Goal: Task Accomplishment & Management: Manage account settings

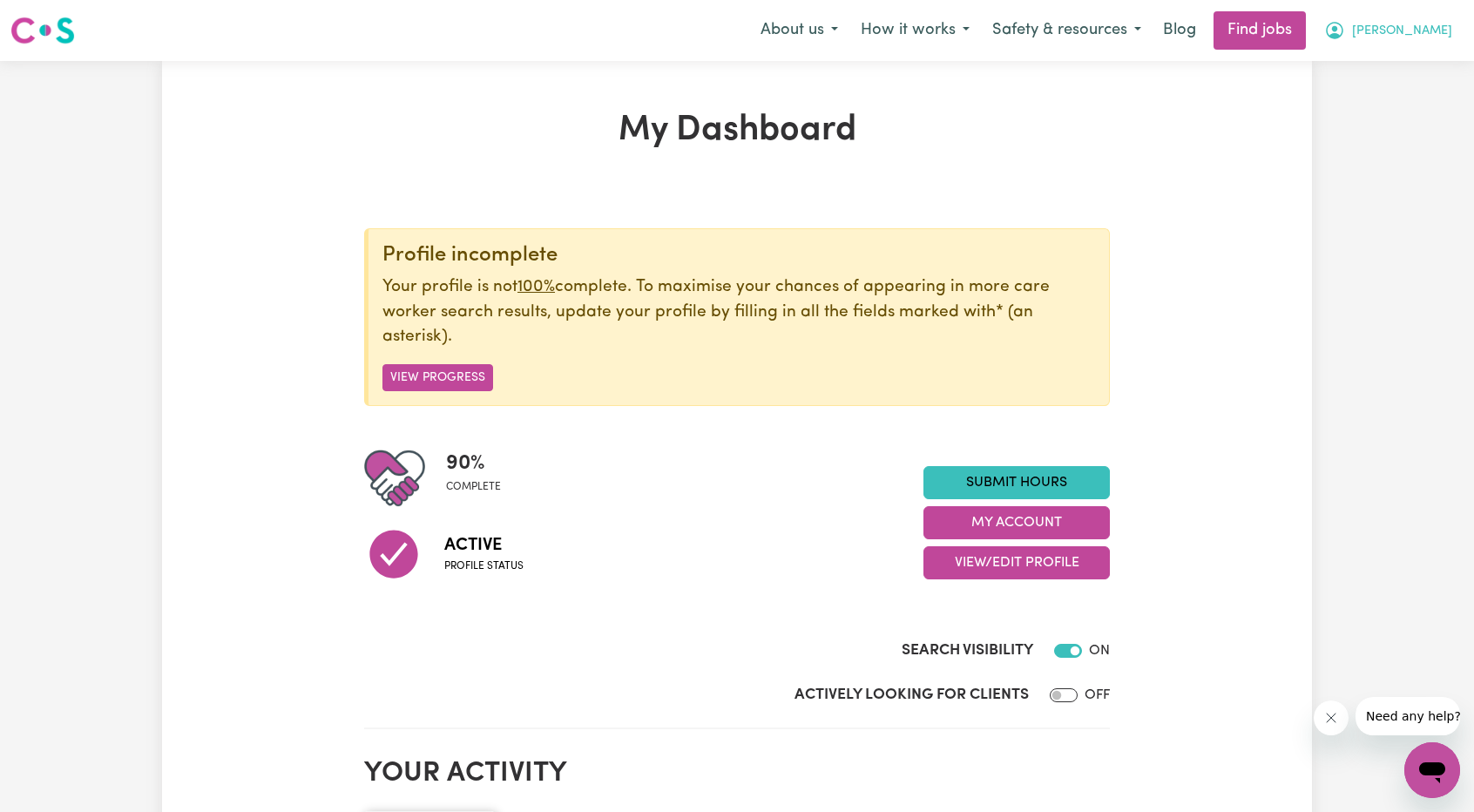
click at [1421, 37] on span "[PERSON_NAME]" at bounding box center [1403, 31] width 101 height 19
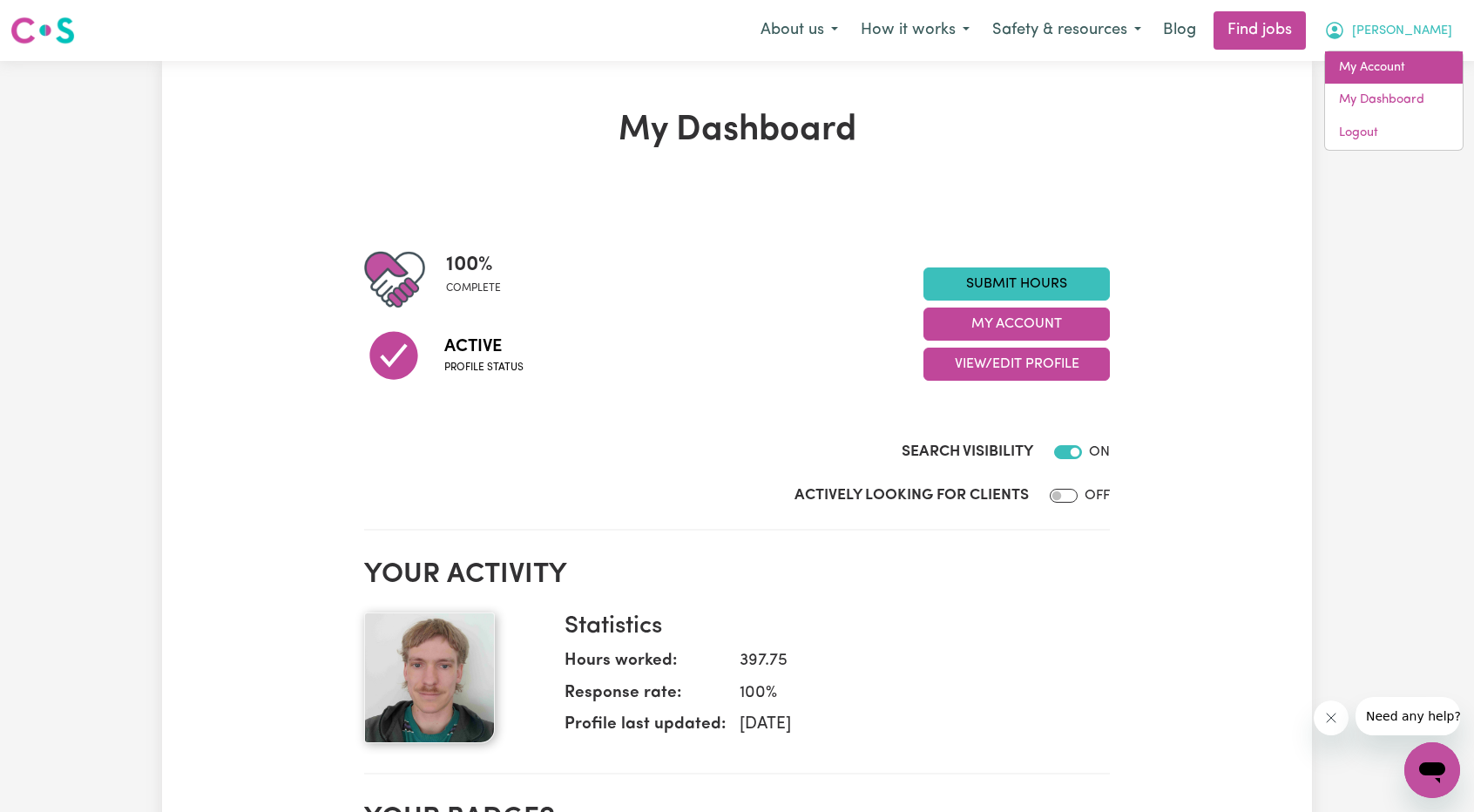
click at [1392, 72] on link "My Account" at bounding box center [1394, 68] width 137 height 33
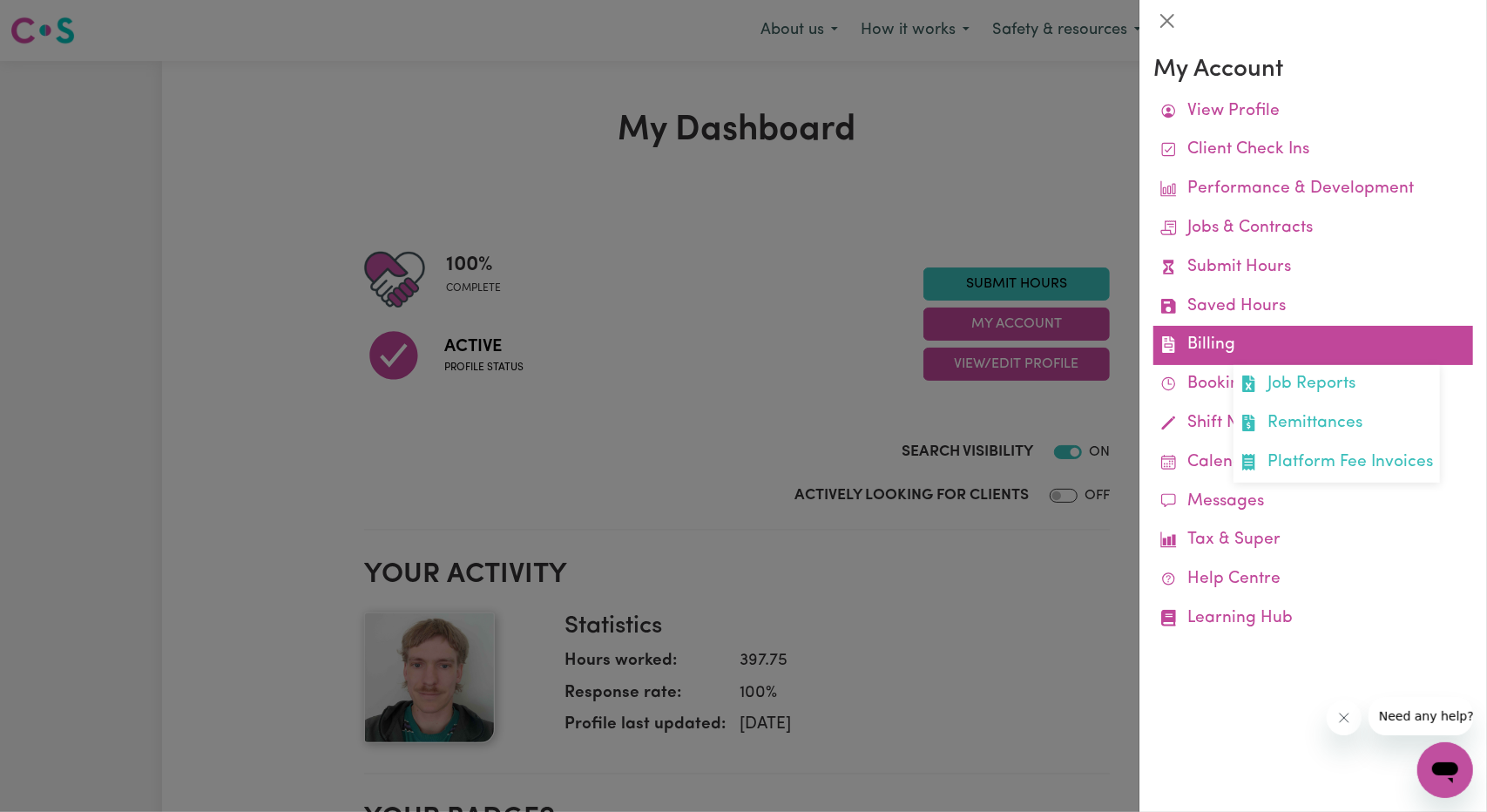
click at [1210, 356] on link "Billing Job Reports Remittances Platform Fee Invoices" at bounding box center [1313, 345] width 320 height 39
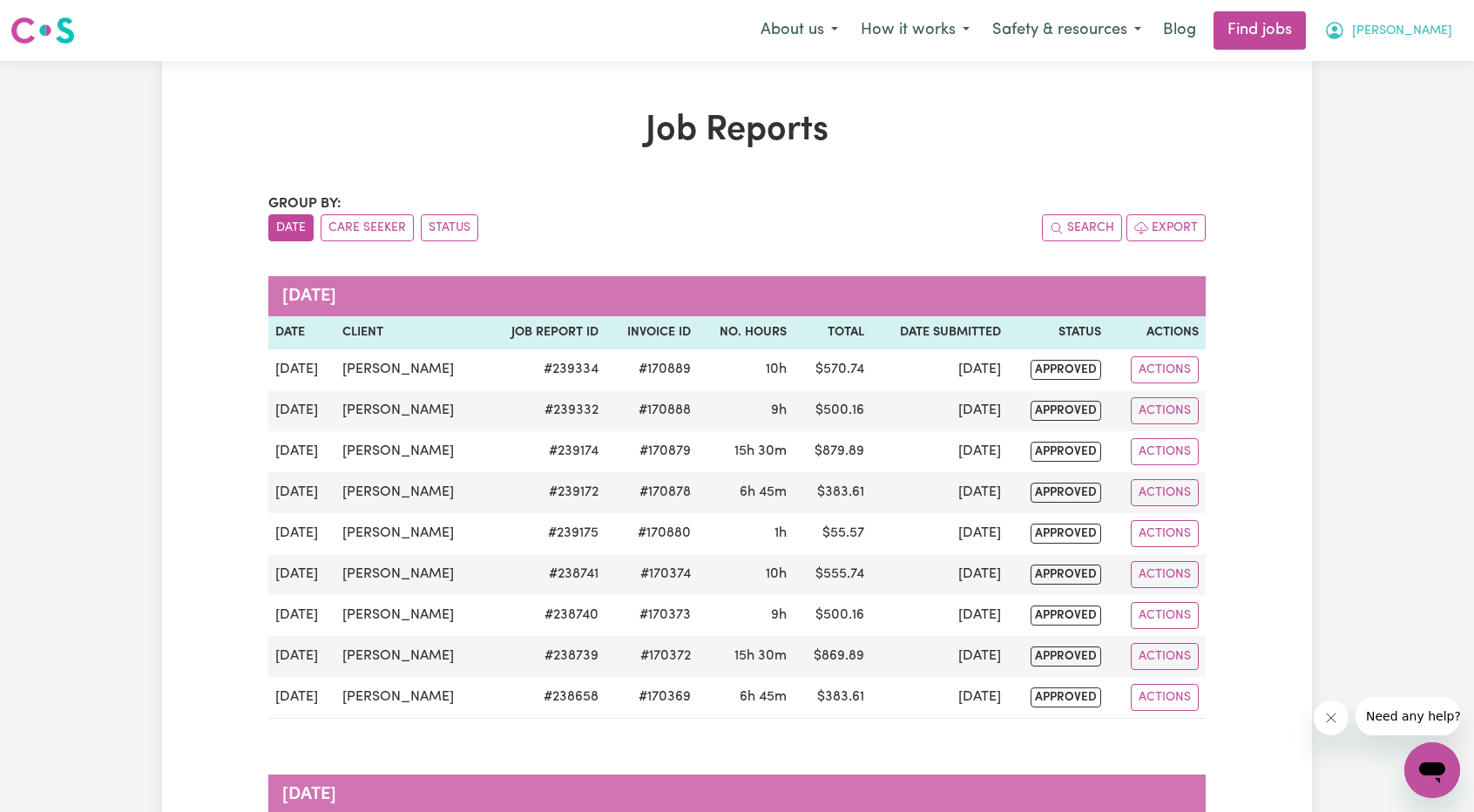
click at [1426, 31] on span "[PERSON_NAME]" at bounding box center [1403, 31] width 101 height 19
click at [1403, 71] on link "My Account" at bounding box center [1394, 68] width 137 height 33
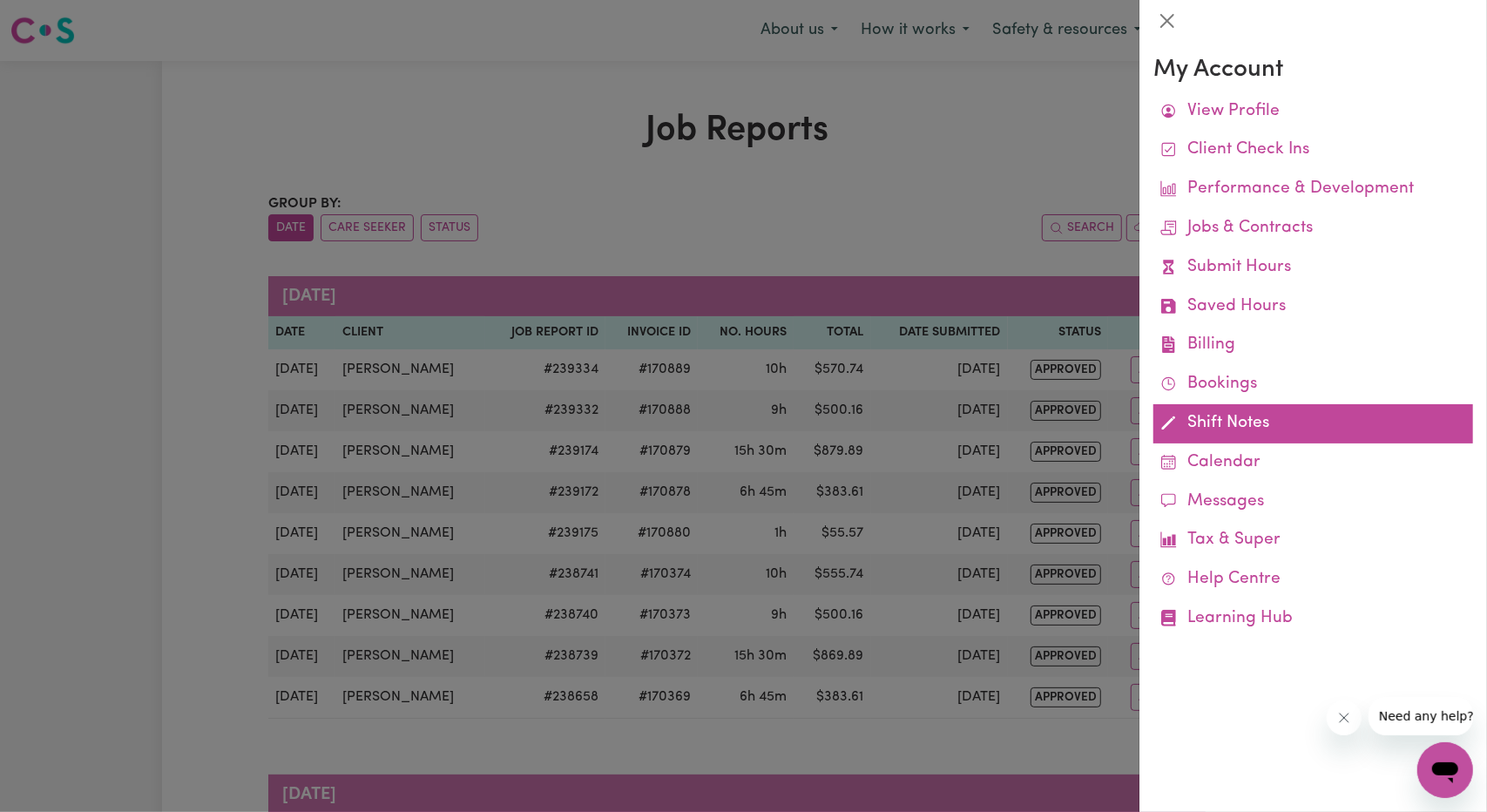
click at [1198, 425] on link "Shift Notes" at bounding box center [1313, 423] width 320 height 39
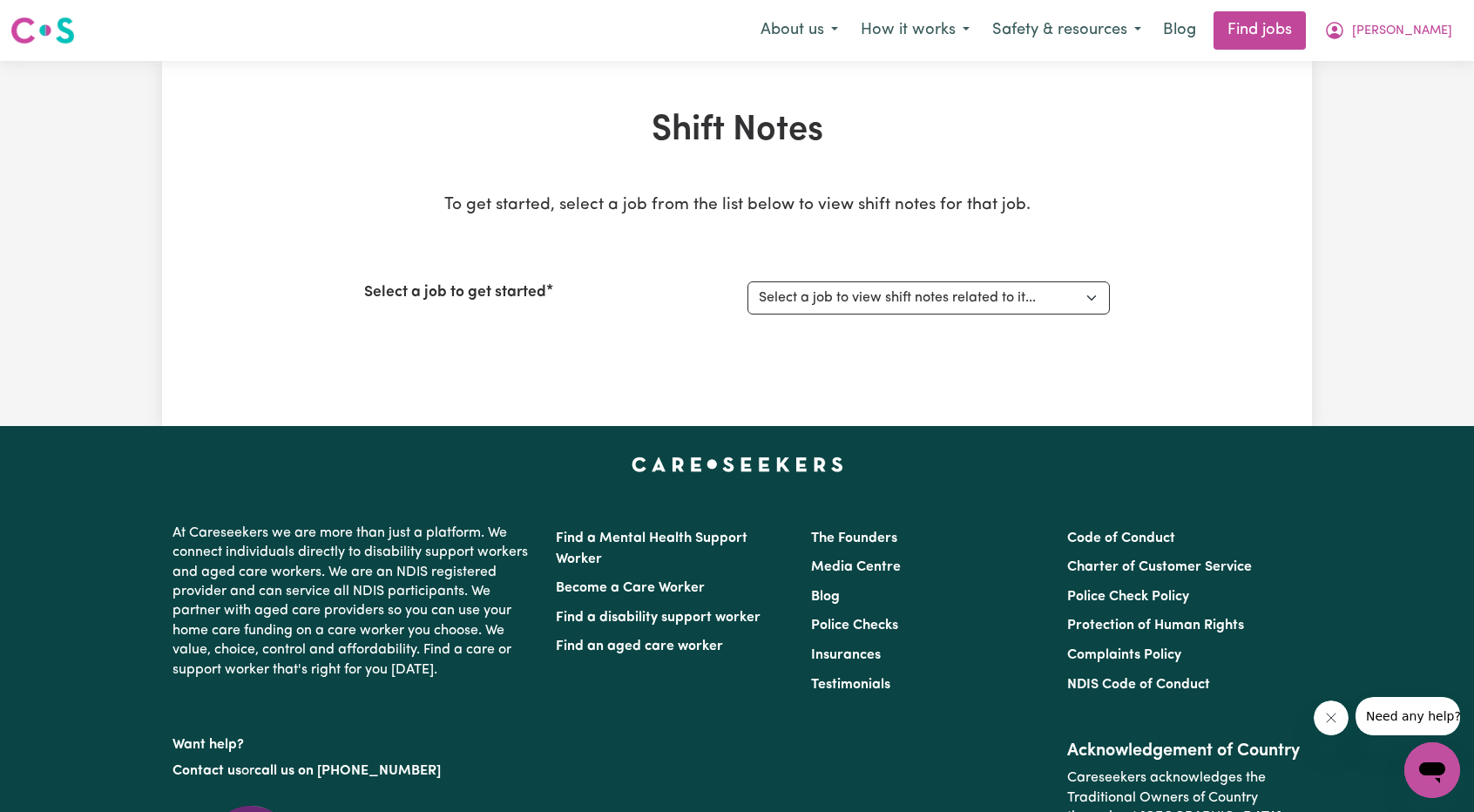
click at [1081, 318] on div "Select a job to get started Select a job to view shift notes related to it... […" at bounding box center [737, 298] width 746 height 75
click at [1074, 301] on select "Select a job to view shift notes related to it... [[PERSON_NAME]] Support Worke…" at bounding box center [929, 298] width 362 height 33
select select "14115"
click at [748, 282] on select "Select a job to view shift notes related to it... [[PERSON_NAME]] Support Worke…" at bounding box center [929, 298] width 362 height 33
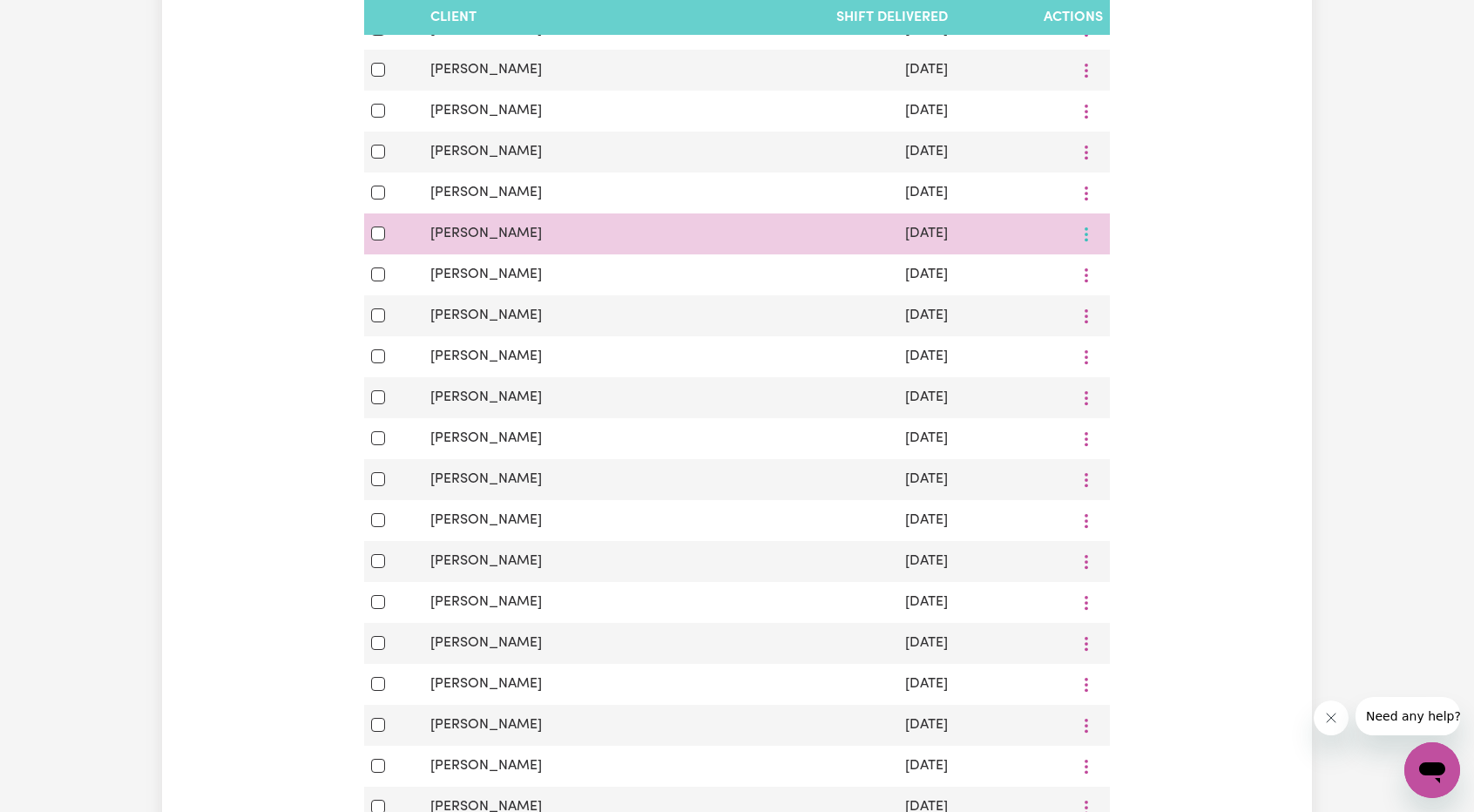
scroll to position [871, 0]
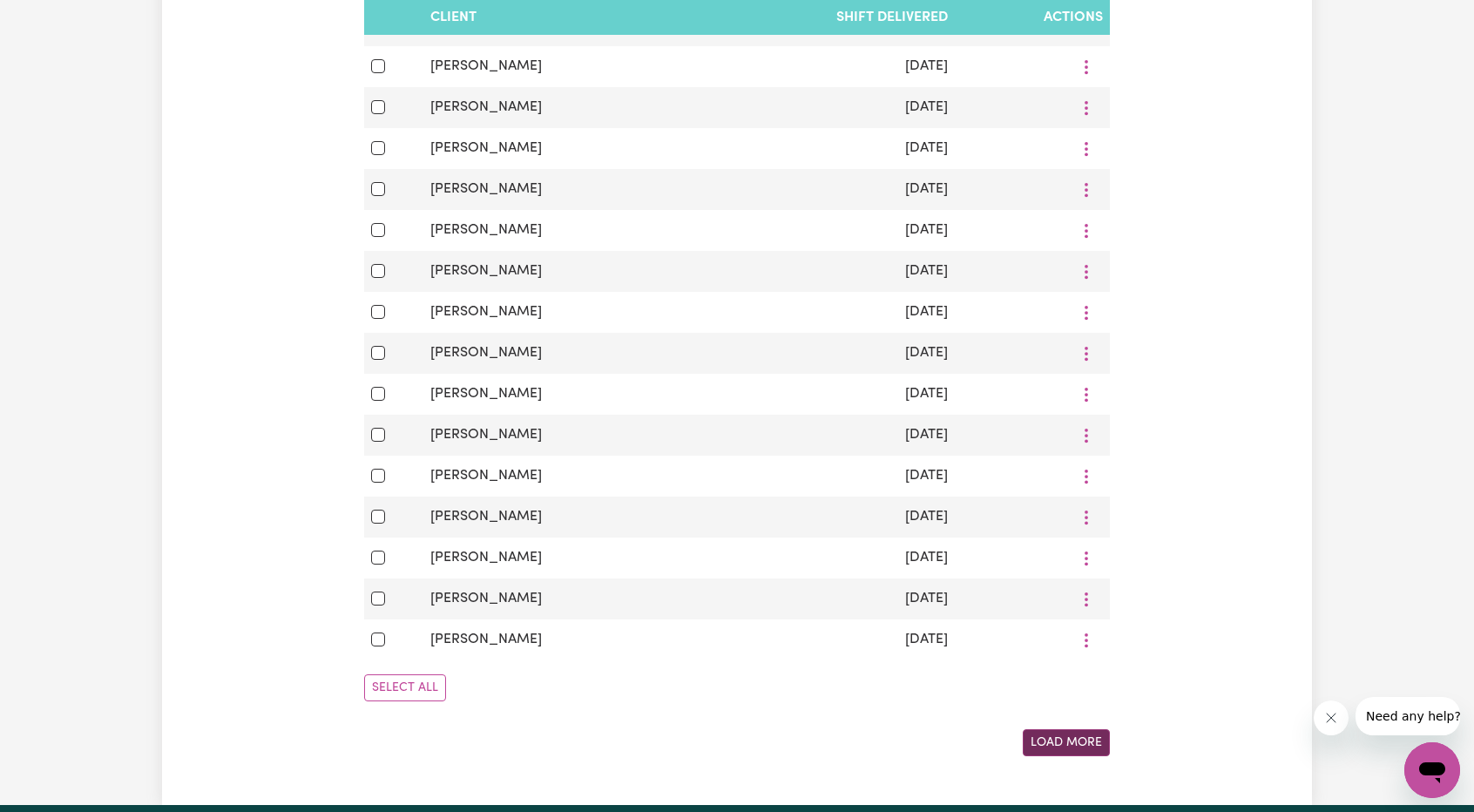
click at [1029, 740] on button "Load More" at bounding box center [1066, 743] width 87 height 27
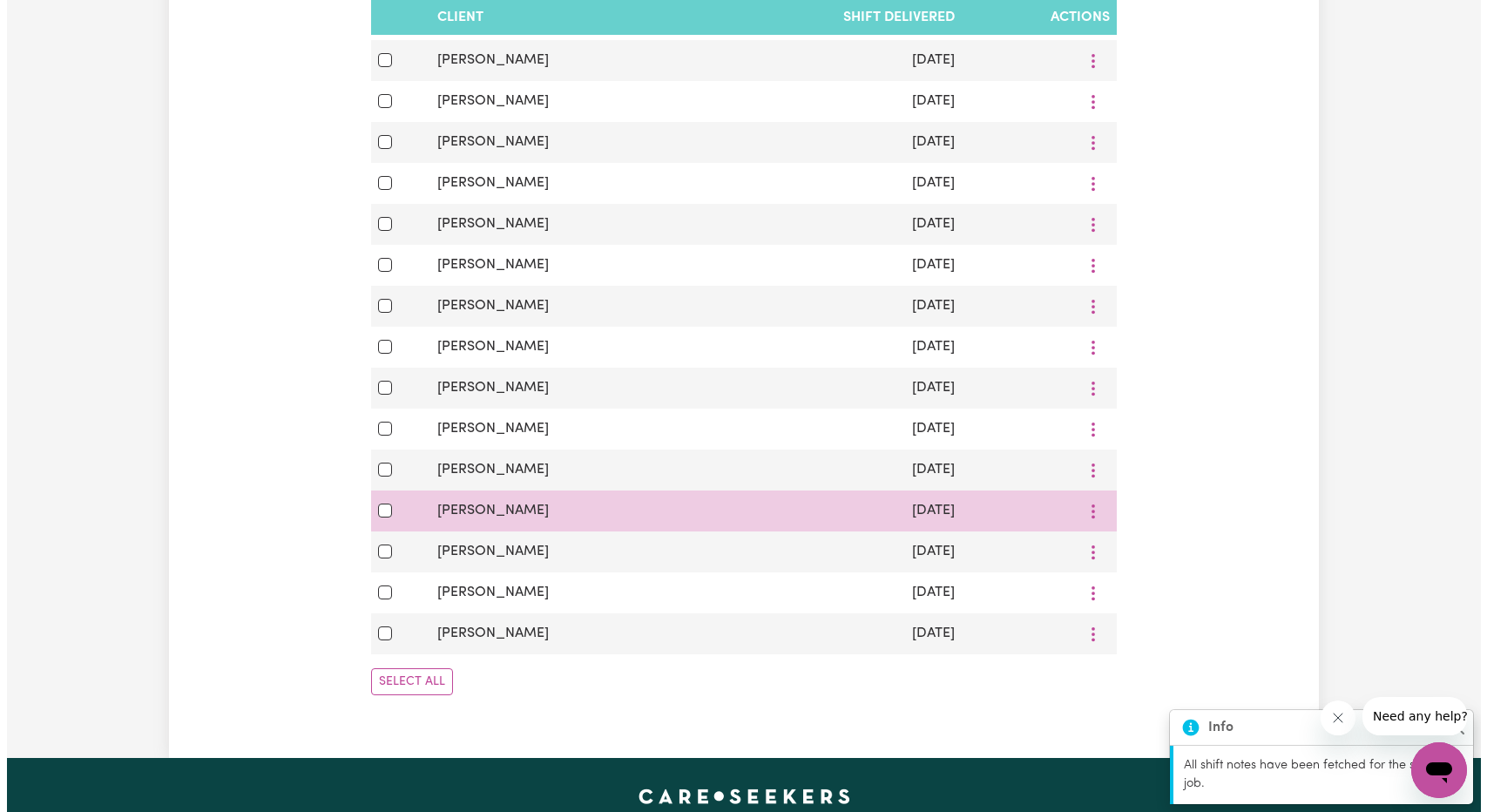
scroll to position [2003, 0]
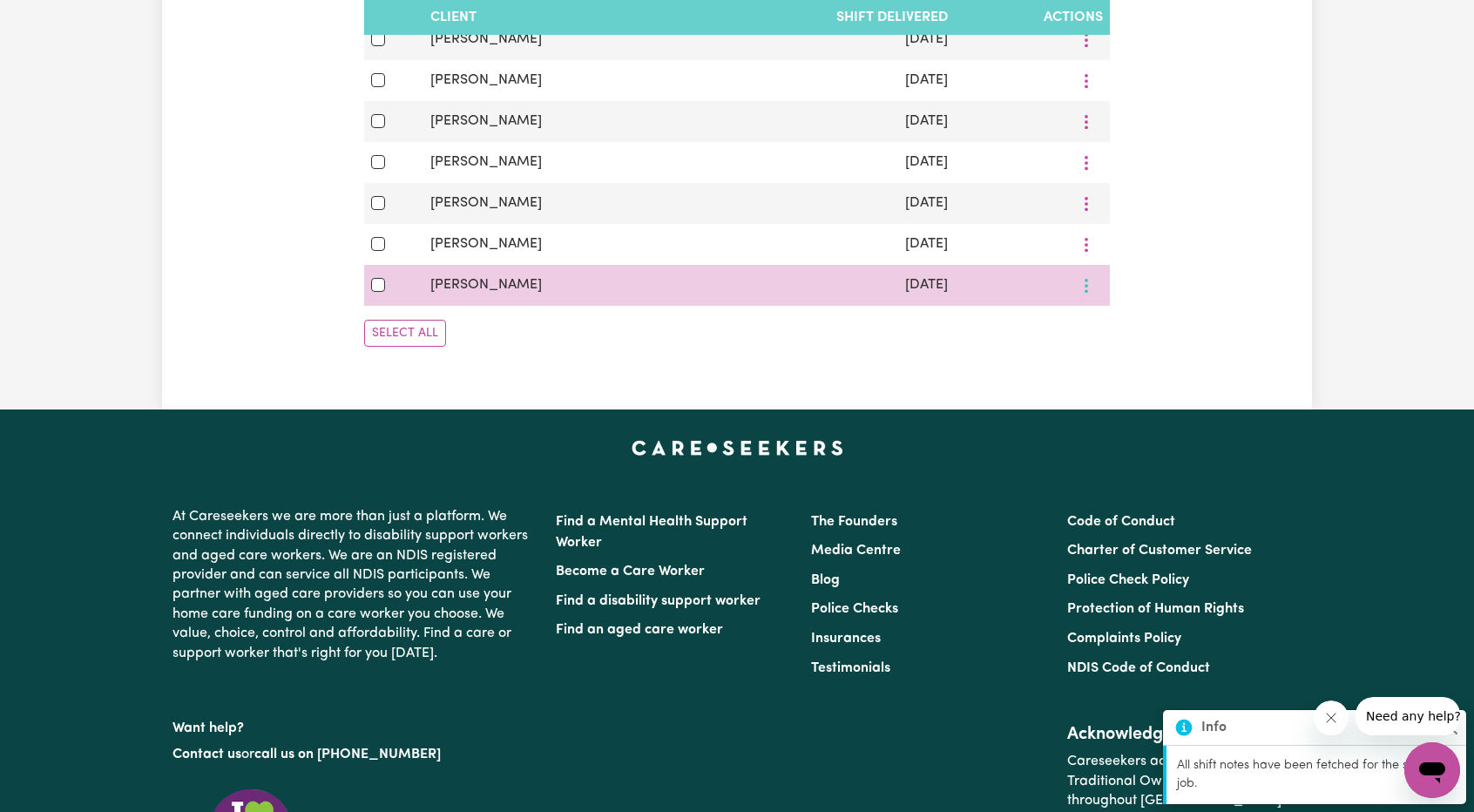
click at [1108, 333] on span "View/Update" at bounding box center [1147, 326] width 85 height 14
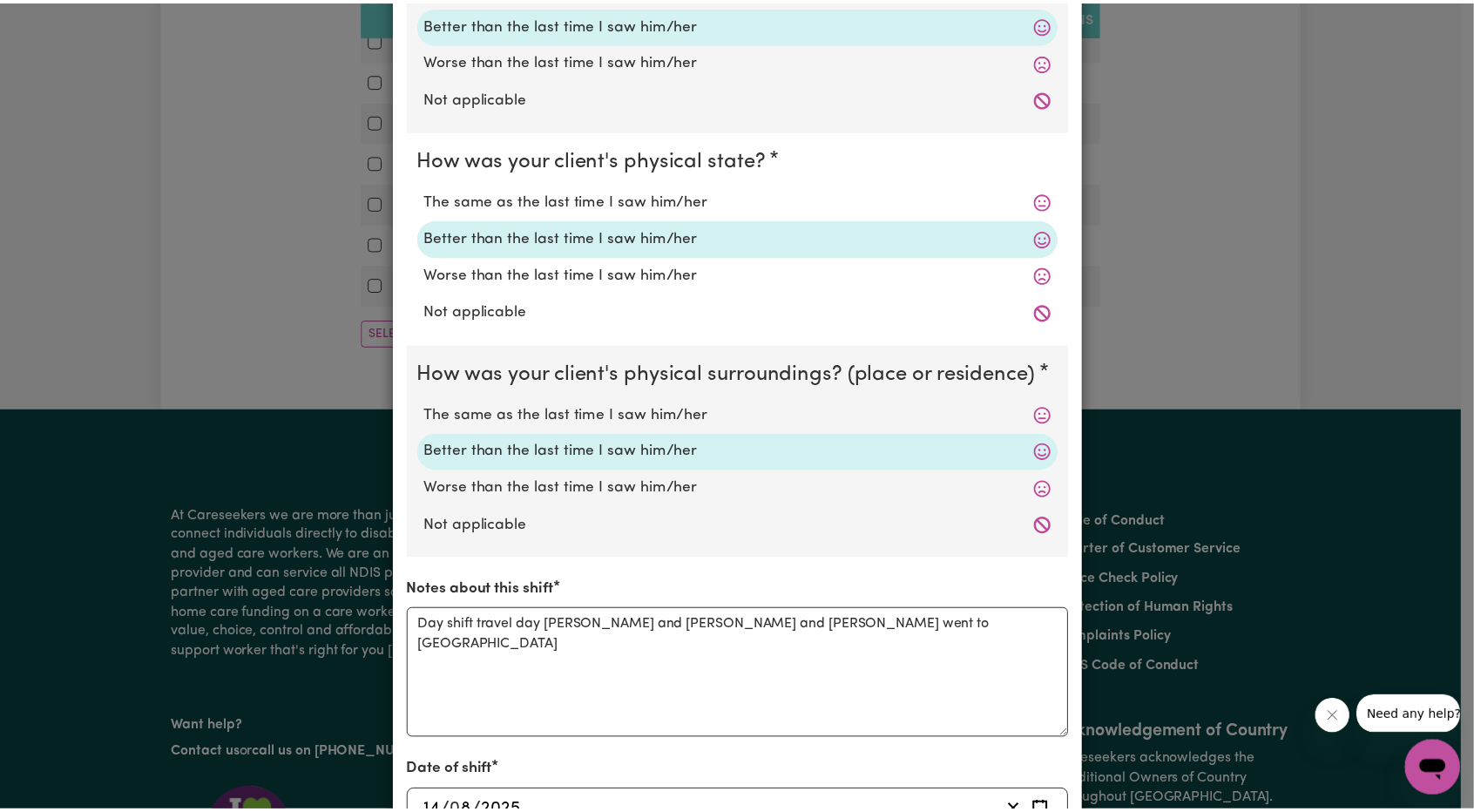
scroll to position [0, 0]
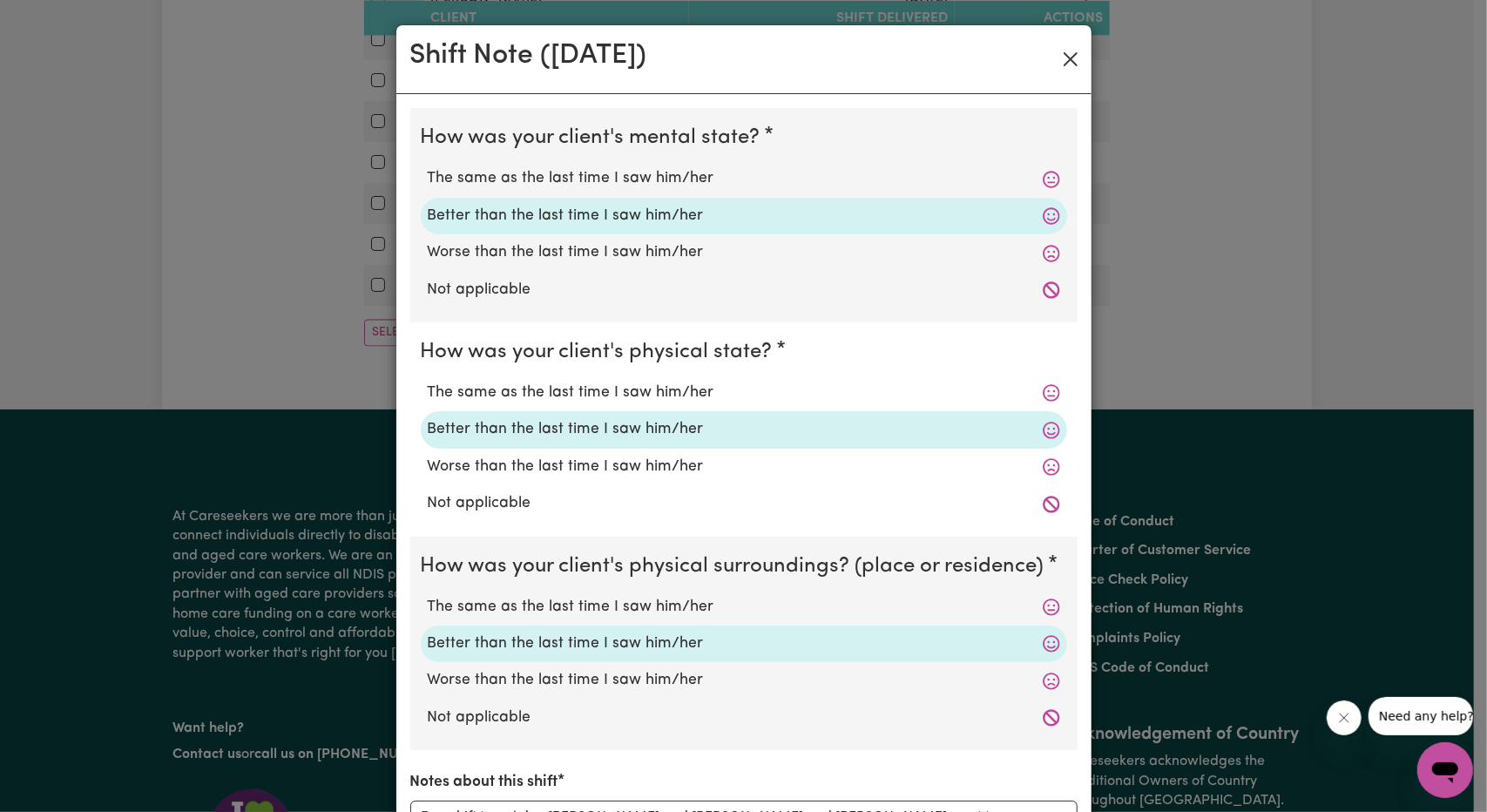
click at [1075, 58] on div "Shift Note ( [DATE] )" at bounding box center [744, 59] width 695 height 69
click at [1071, 63] on button "Close" at bounding box center [1070, 59] width 27 height 27
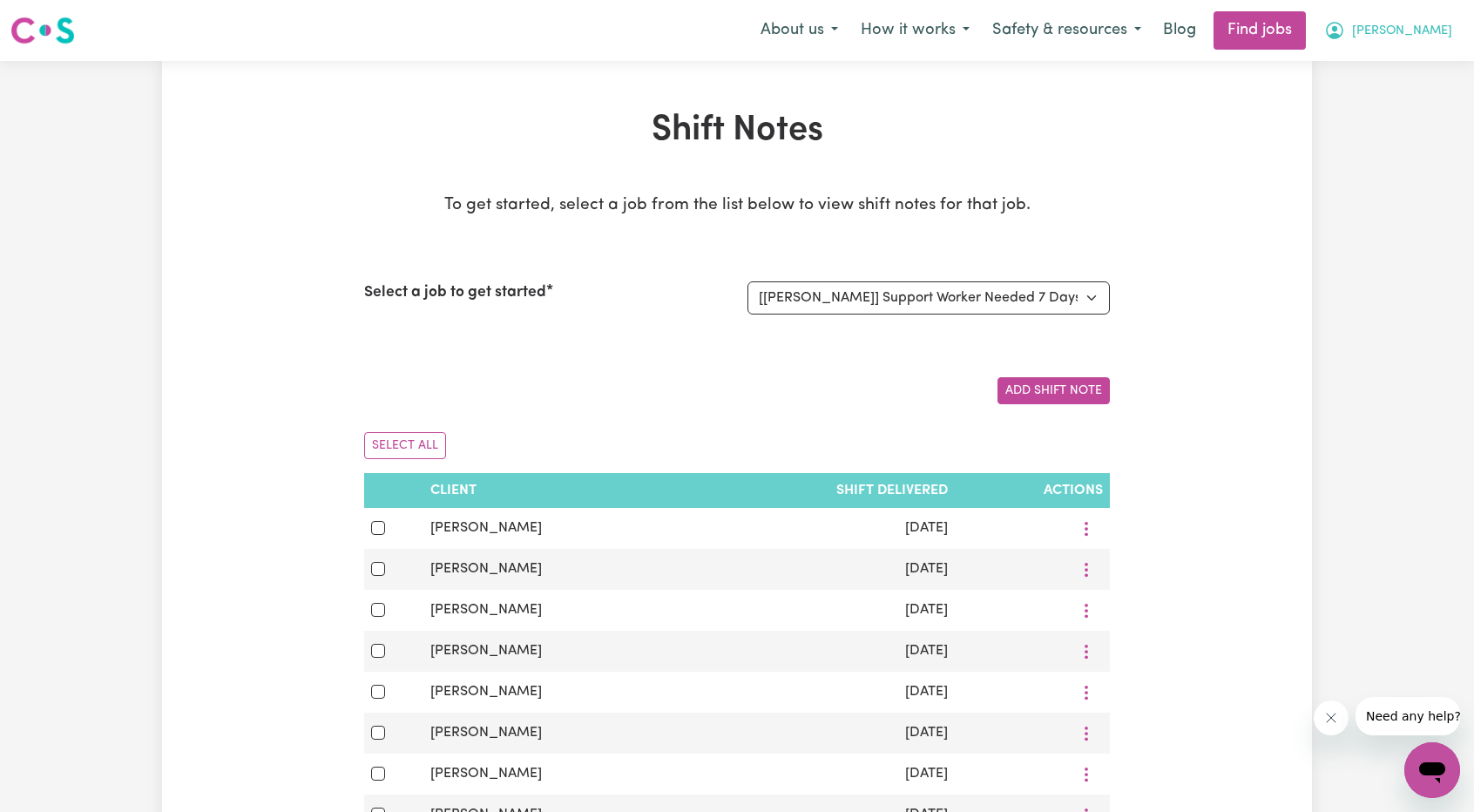
click at [1436, 39] on span "[PERSON_NAME]" at bounding box center [1403, 31] width 101 height 19
click at [1389, 130] on link "Logout" at bounding box center [1394, 134] width 137 height 33
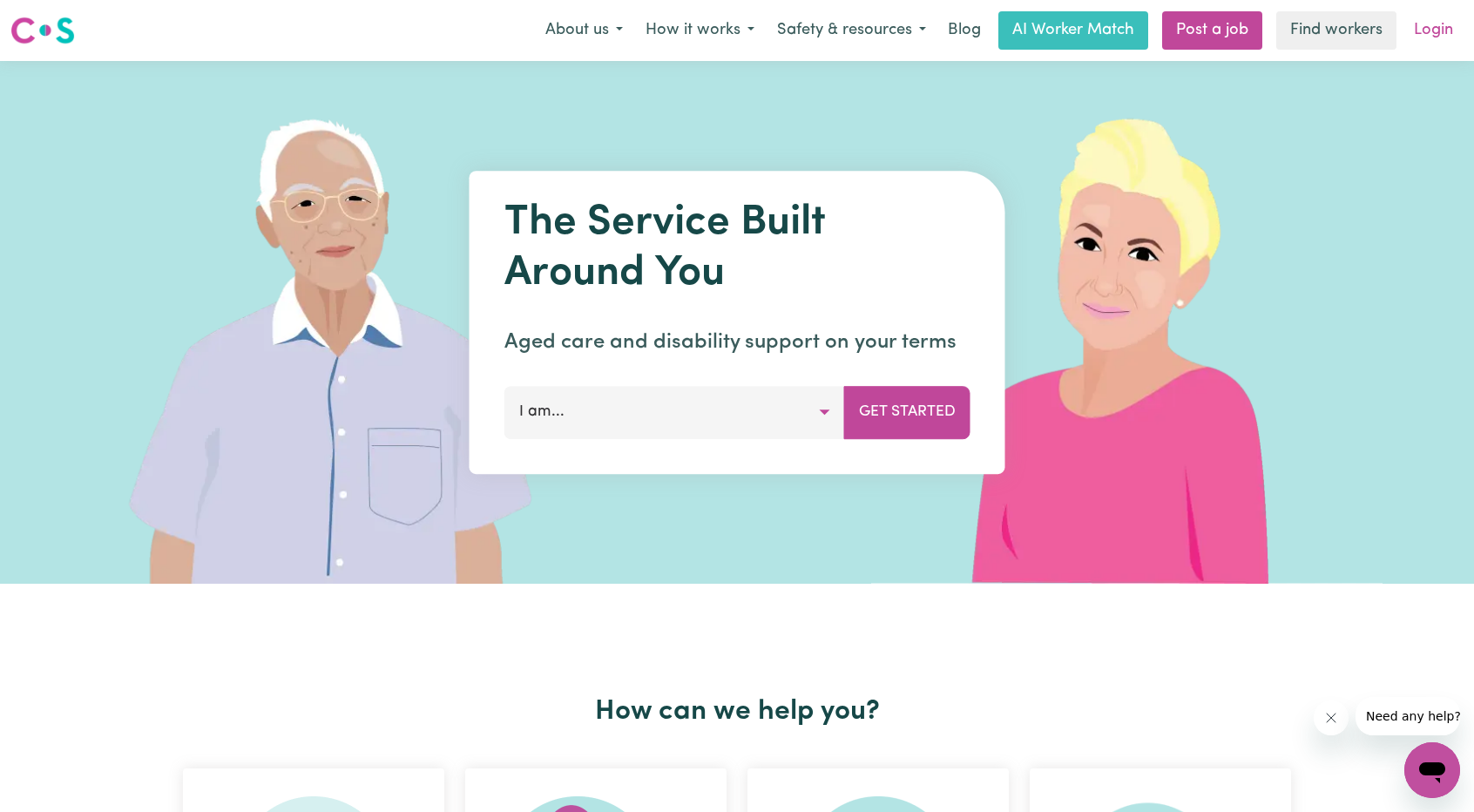
click at [1436, 36] on link "Login" at bounding box center [1434, 30] width 60 height 38
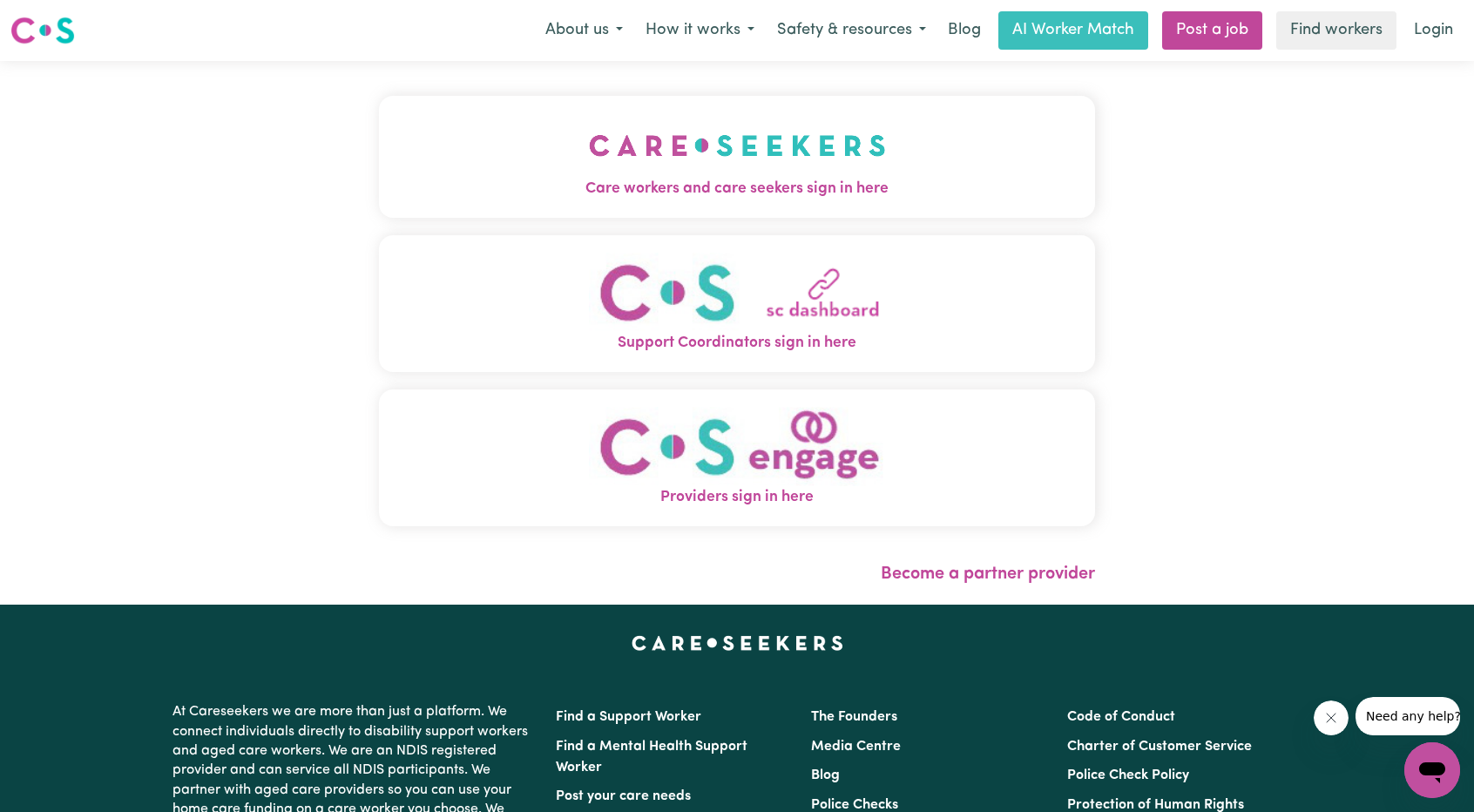
click at [589, 159] on img "Care workers and care seekers sign in here" at bounding box center [737, 145] width 297 height 64
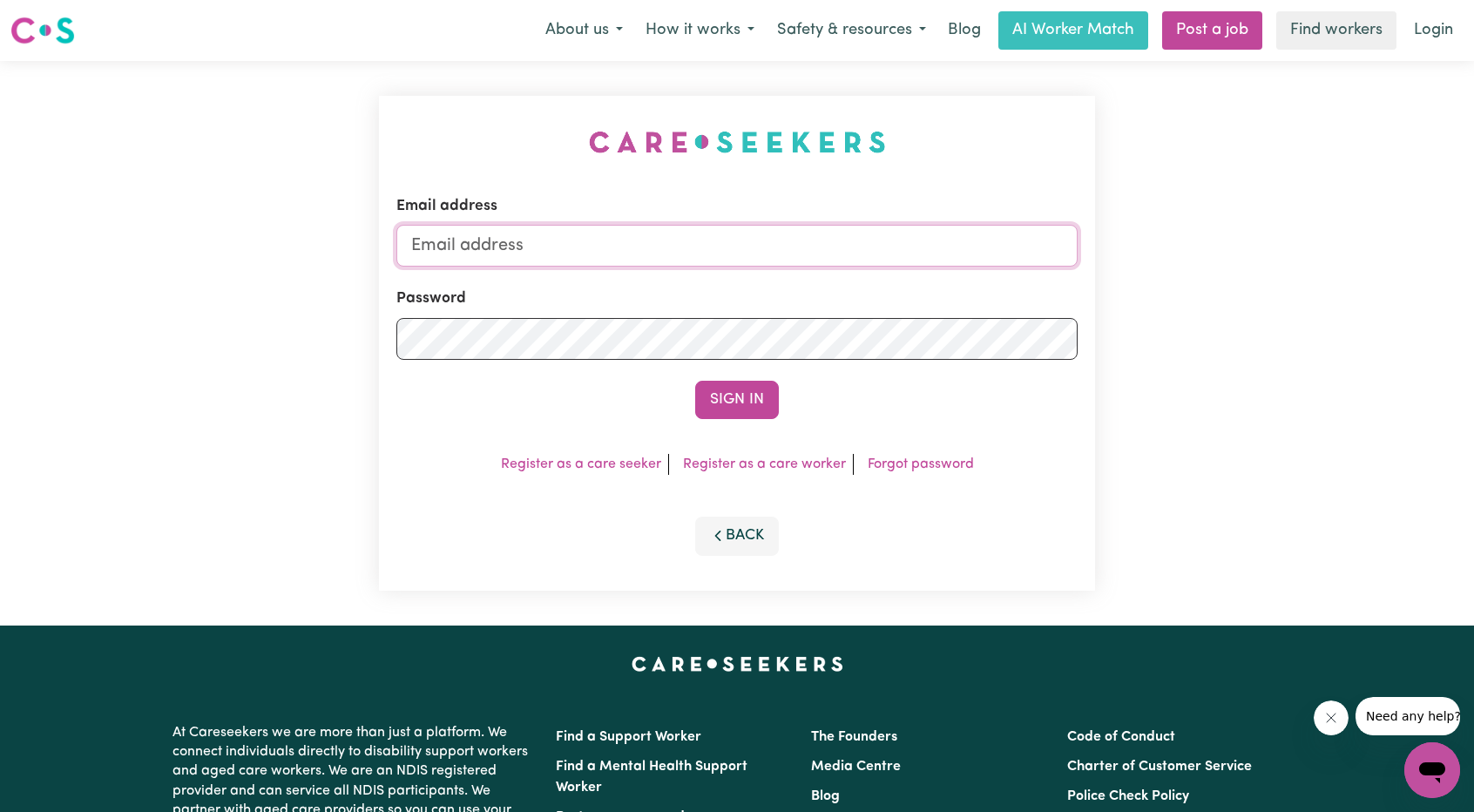
click at [716, 230] on input "Email address" at bounding box center [737, 246] width 682 height 42
drag, startPoint x: 501, startPoint y: 247, endPoint x: 916, endPoint y: 290, distance: 417.2
click at [920, 287] on form "Email address [EMAIL_ADDRESS][PERSON_NAME][DOMAIN_NAME] Password Sign In" at bounding box center [737, 306] width 682 height 224
type input "[EMAIL_ADDRESS][DOMAIN_NAME]"
click at [720, 369] on form "Email address [EMAIL_ADDRESS][DOMAIN_NAME] Password Sign In" at bounding box center [737, 306] width 682 height 224
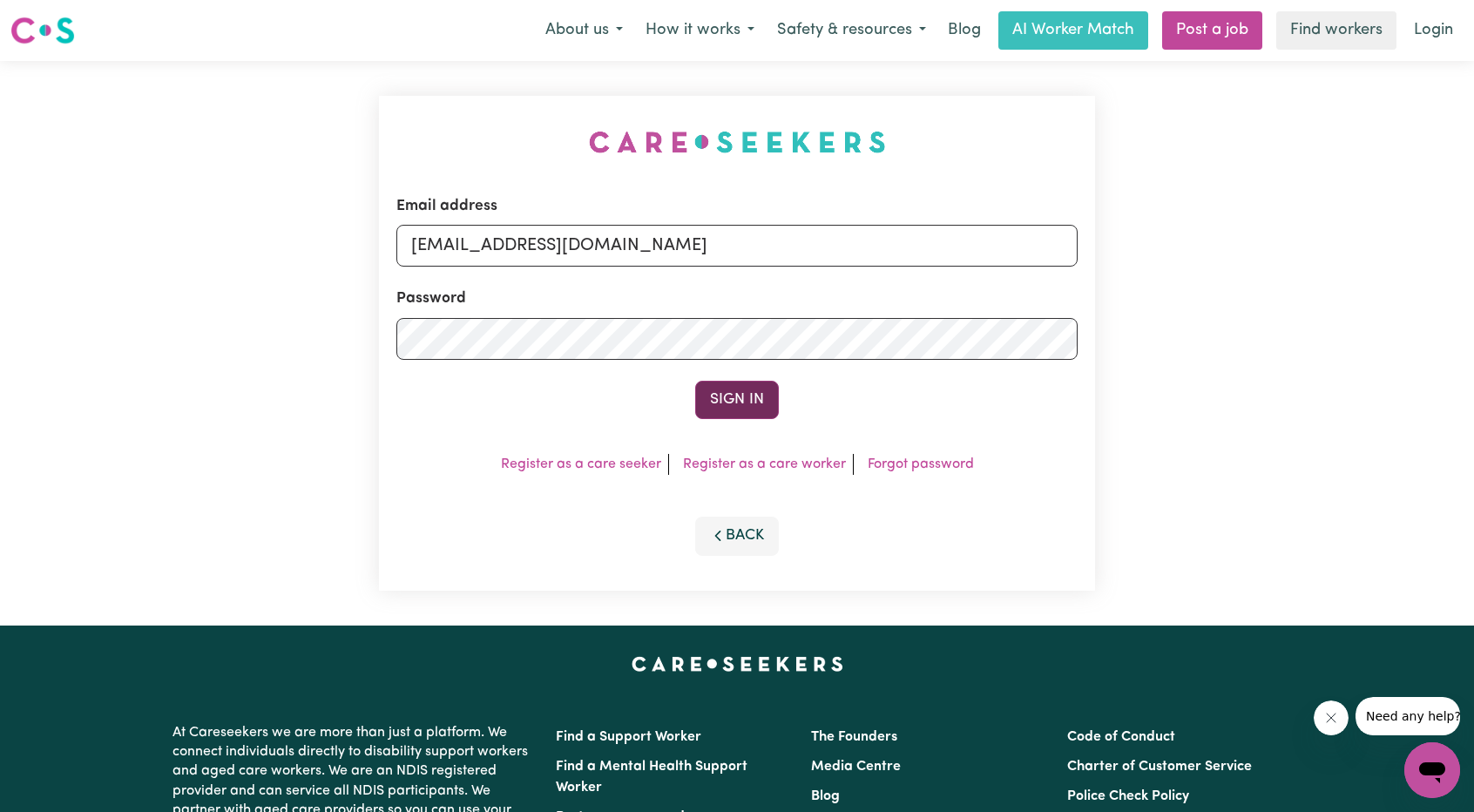
click at [727, 384] on button "Sign In" at bounding box center [737, 400] width 83 height 38
